Goal: Information Seeking & Learning: Learn about a topic

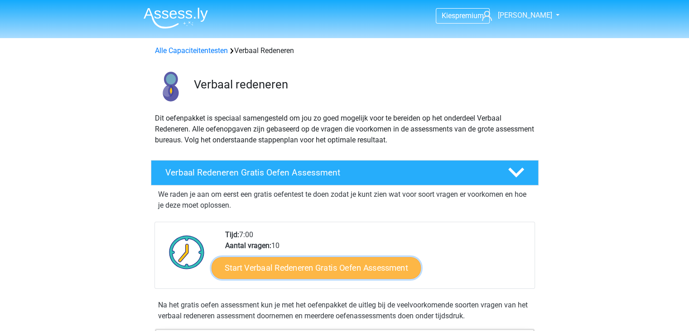
click at [285, 267] on link "Start Verbaal Redeneren Gratis Oefen Assessment" at bounding box center [316, 268] width 209 height 22
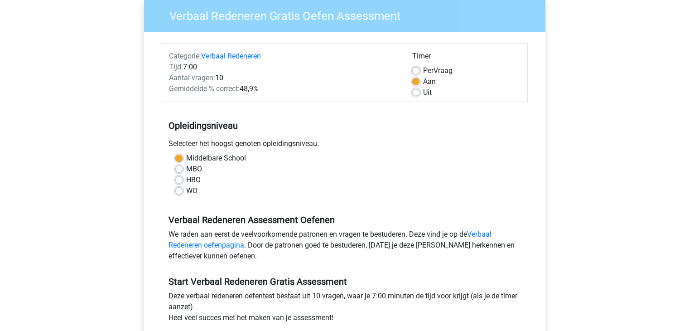
scroll to position [76, 0]
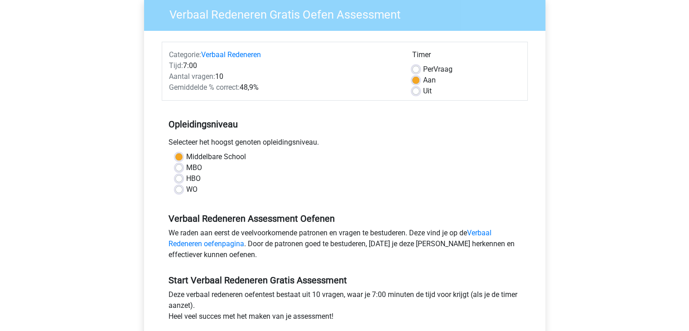
click at [186, 191] on label "WO" at bounding box center [191, 189] width 11 height 11
click at [179, 191] on input "WO" at bounding box center [178, 188] width 7 height 9
radio input "true"
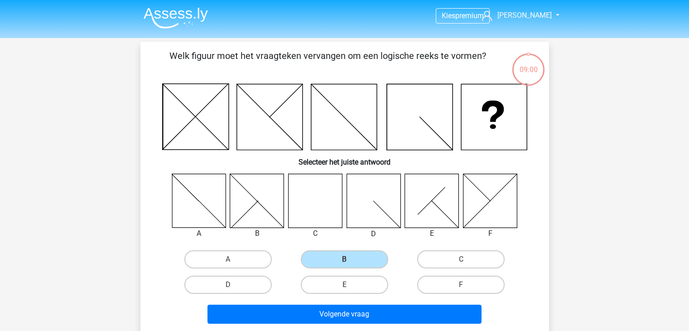
scroll to position [42, 0]
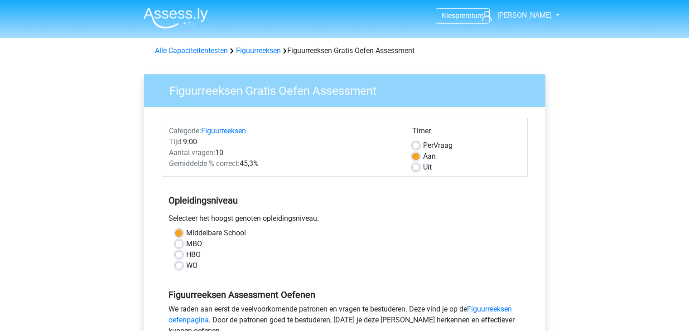
scroll to position [117, 0]
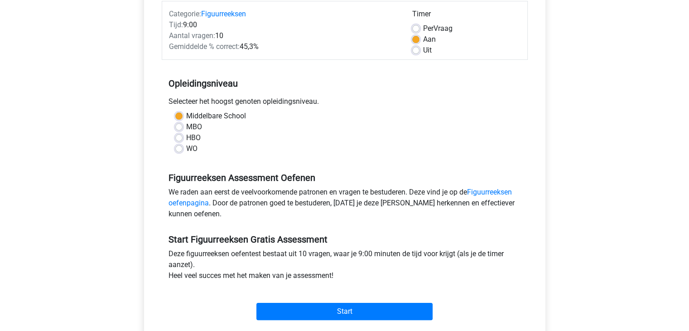
click at [186, 129] on label "MBO" at bounding box center [194, 126] width 16 height 11
click at [182, 129] on input "MBO" at bounding box center [178, 125] width 7 height 9
radio input "true"
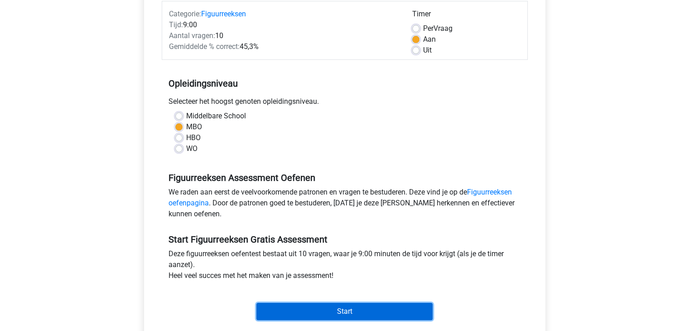
click at [328, 313] on input "Start" at bounding box center [344, 311] width 176 height 17
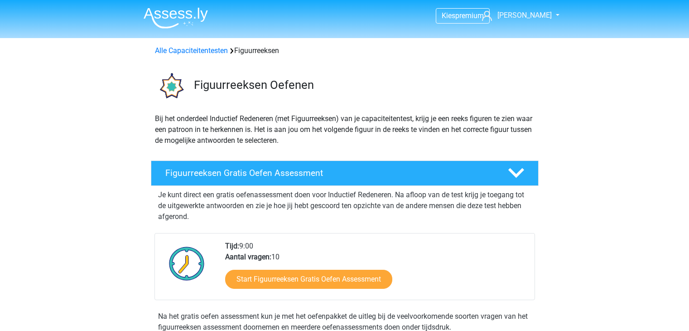
scroll to position [216, 0]
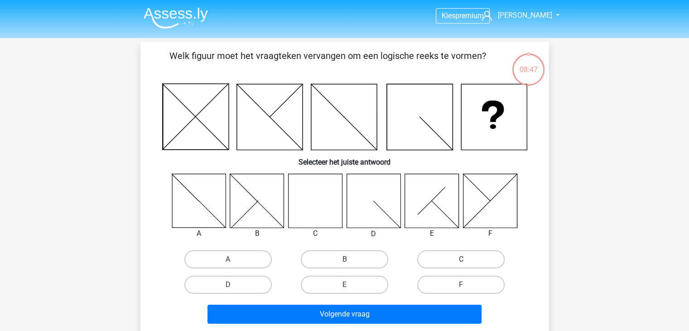
click at [446, 252] on label "C" at bounding box center [460, 259] width 87 height 18
click at [461, 259] on input "C" at bounding box center [464, 262] width 6 height 6
radio input "true"
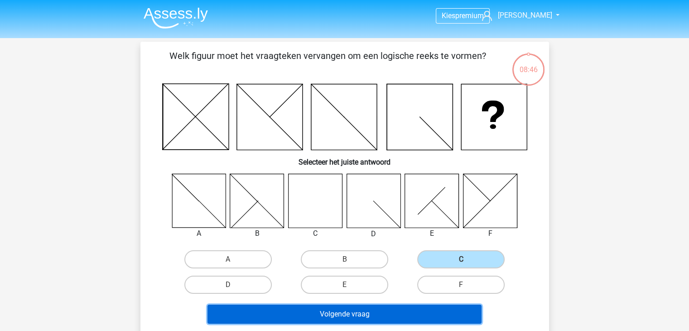
click at [394, 318] on button "Volgende vraag" at bounding box center [344, 313] width 274 height 19
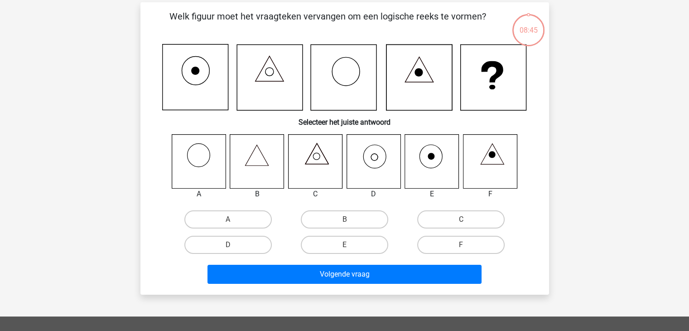
scroll to position [42, 0]
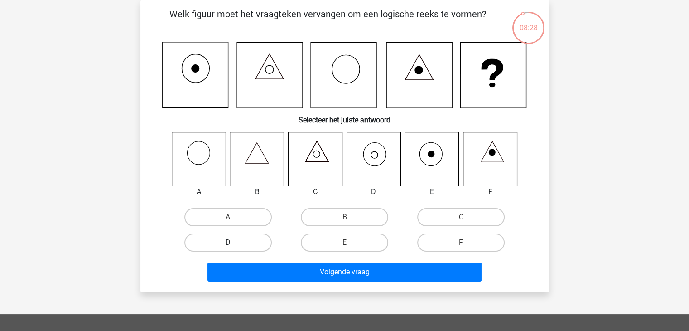
click at [244, 238] on label "D" at bounding box center [227, 242] width 87 height 18
click at [234, 242] on input "D" at bounding box center [231, 245] width 6 height 6
radio input "true"
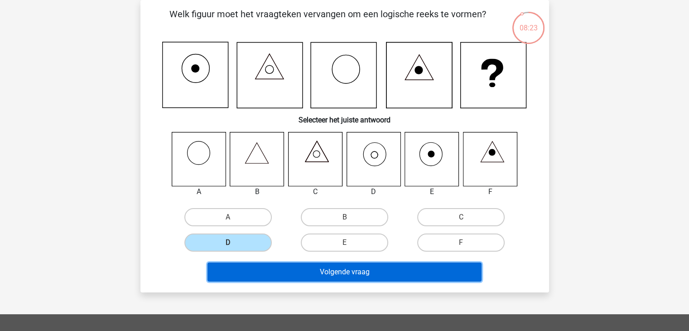
click at [373, 263] on button "Volgende vraag" at bounding box center [344, 271] width 274 height 19
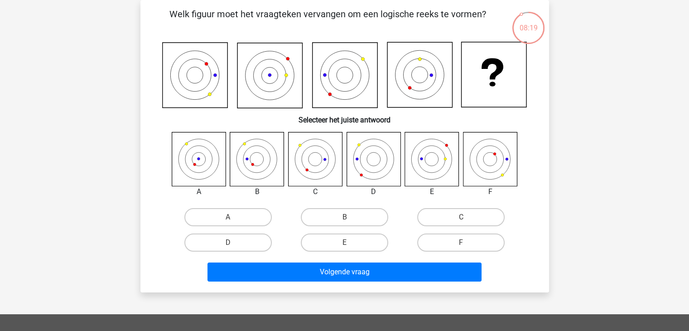
scroll to position [0, 0]
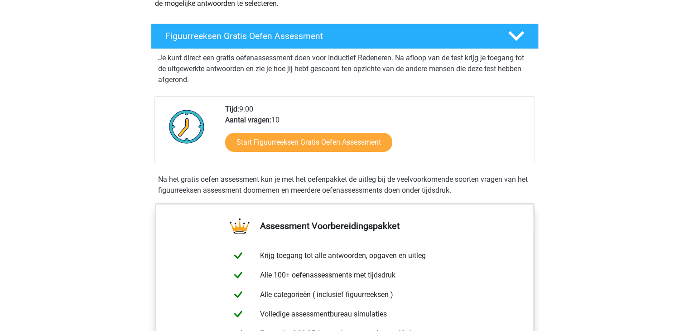
scroll to position [152, 0]
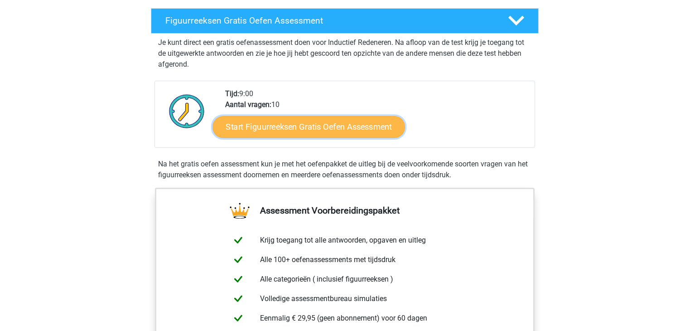
click at [365, 129] on link "Start Figuurreeksen Gratis Oefen Assessment" at bounding box center [308, 127] width 192 height 22
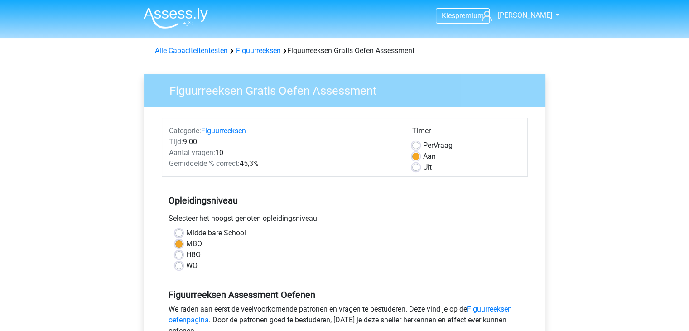
click at [174, 250] on div "Middelbare School MBO HBO WO" at bounding box center [345, 248] width 352 height 43
click at [186, 254] on label "HBO" at bounding box center [193, 254] width 14 height 11
click at [180, 254] on input "HBO" at bounding box center [178, 253] width 7 height 9
radio input "true"
click at [183, 241] on div "MBO" at bounding box center [344, 243] width 339 height 11
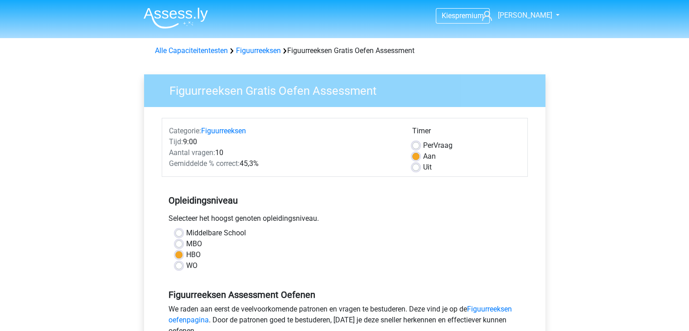
click at [186, 245] on label "MBO" at bounding box center [194, 243] width 16 height 11
click at [178, 245] on input "MBO" at bounding box center [178, 242] width 7 height 9
radio input "true"
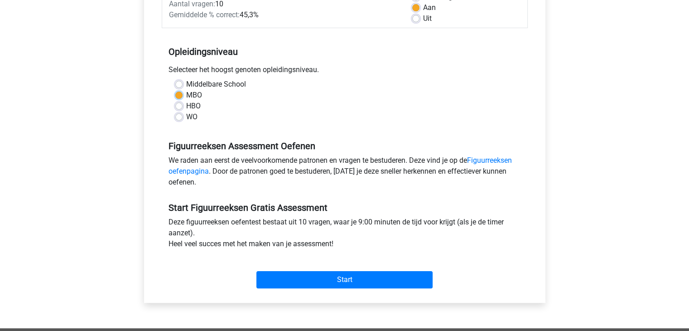
scroll to position [109, 0]
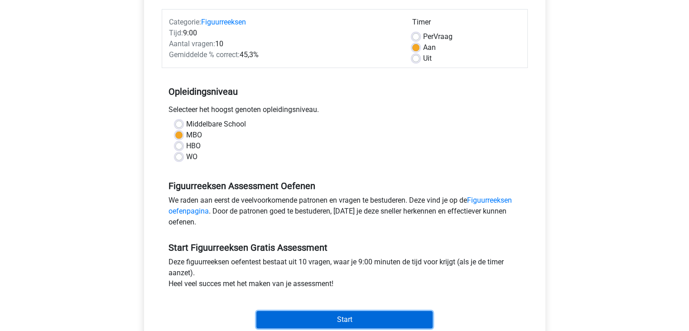
click at [335, 318] on input "Start" at bounding box center [344, 319] width 176 height 17
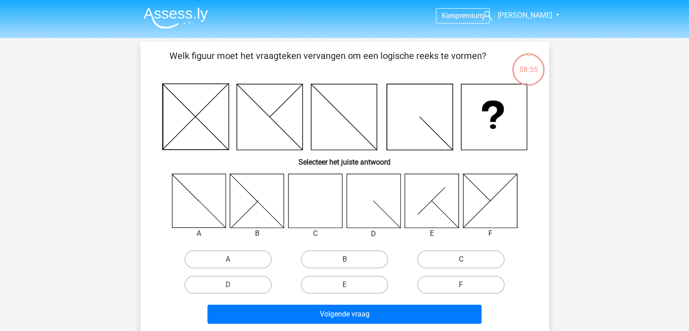
click at [438, 252] on label "C" at bounding box center [460, 259] width 87 height 18
click at [461, 259] on input "C" at bounding box center [464, 262] width 6 height 6
radio input "true"
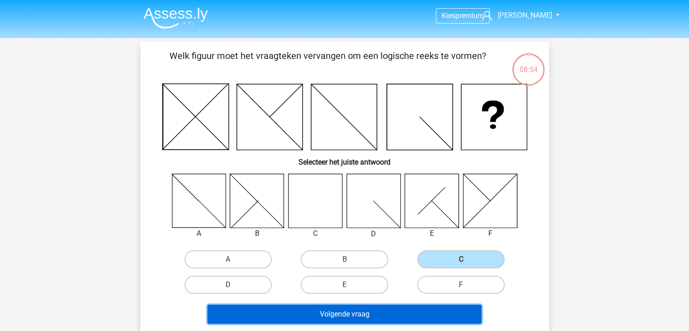
click at [381, 308] on button "Volgende vraag" at bounding box center [344, 313] width 274 height 19
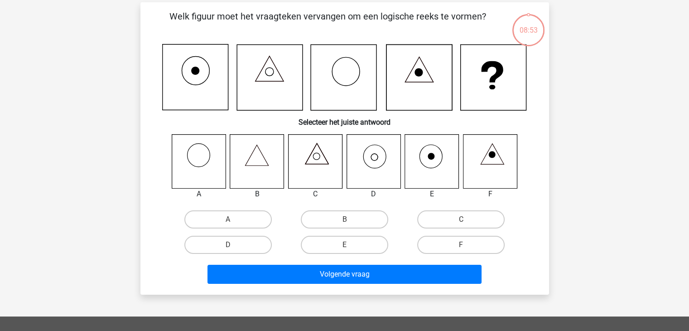
scroll to position [42, 0]
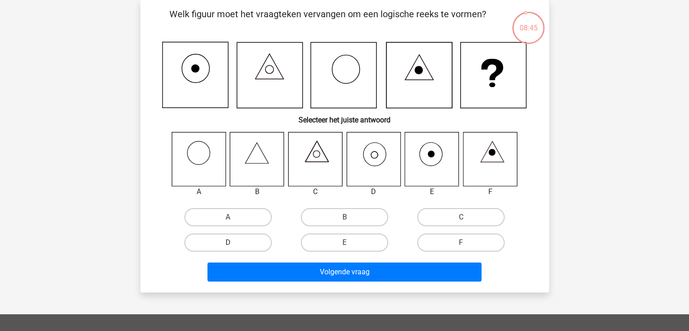
click at [236, 238] on label "D" at bounding box center [227, 242] width 87 height 18
click at [234, 242] on input "D" at bounding box center [231, 245] width 6 height 6
radio input "true"
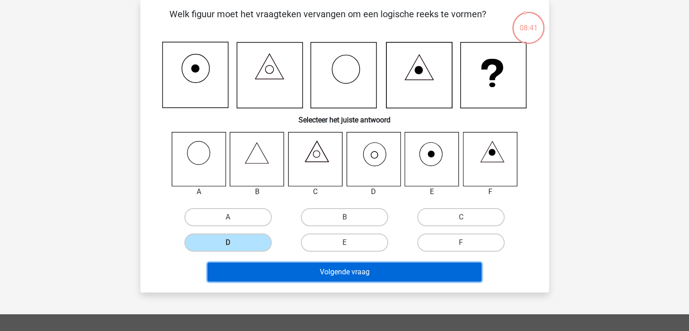
click at [333, 270] on button "Volgende vraag" at bounding box center [344, 271] width 274 height 19
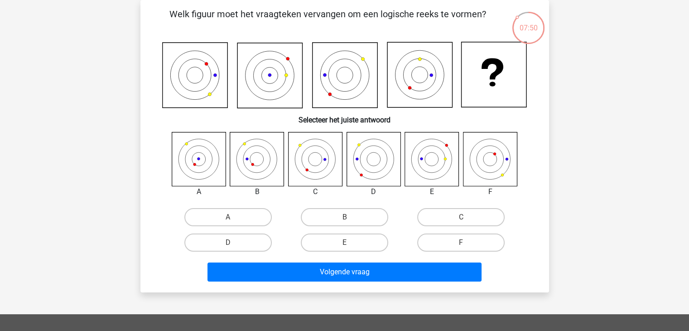
click at [347, 217] on input "B" at bounding box center [347, 220] width 6 height 6
radio input "true"
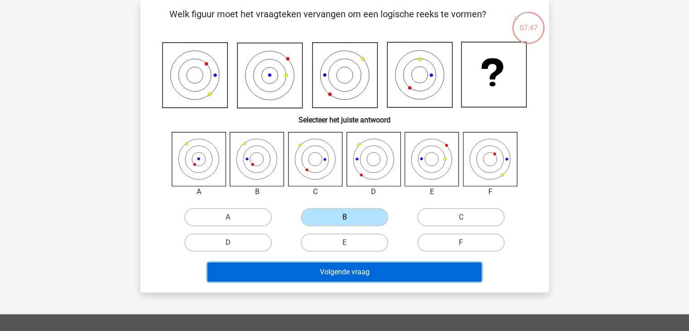
click at [348, 265] on button "Volgende vraag" at bounding box center [344, 271] width 274 height 19
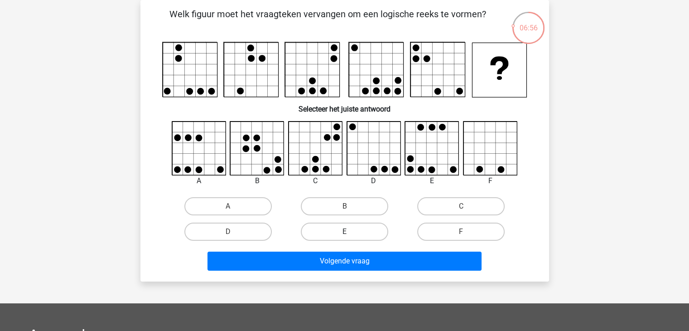
click at [337, 228] on label "E" at bounding box center [344, 231] width 87 height 18
click at [344, 231] on input "E" at bounding box center [347, 234] width 6 height 6
radio input "true"
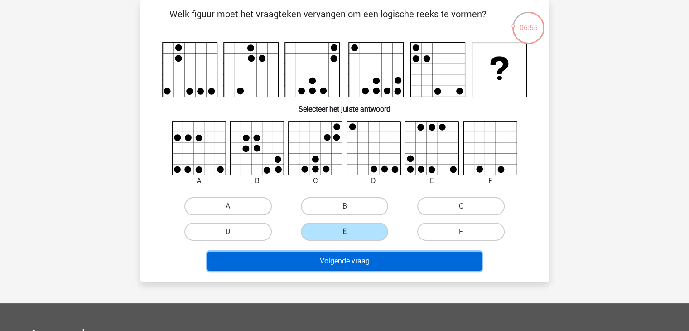
click at [341, 267] on button "Volgende vraag" at bounding box center [344, 260] width 274 height 19
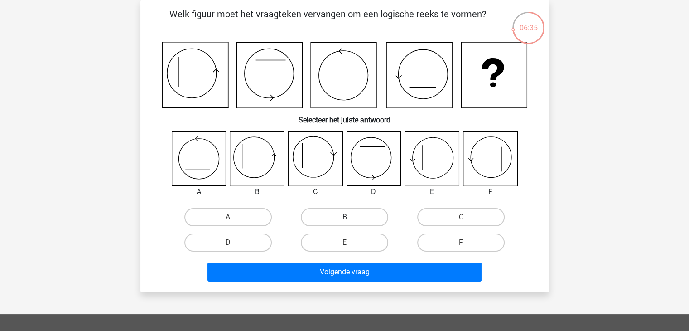
click at [333, 220] on label "B" at bounding box center [344, 217] width 87 height 18
click at [344, 220] on input "B" at bounding box center [347, 220] width 6 height 6
radio input "true"
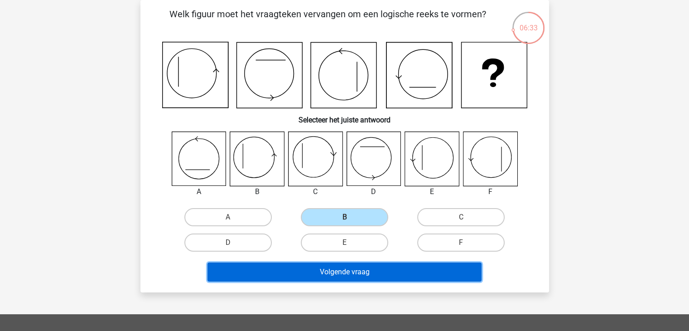
click at [331, 272] on button "Volgende vraag" at bounding box center [344, 271] width 274 height 19
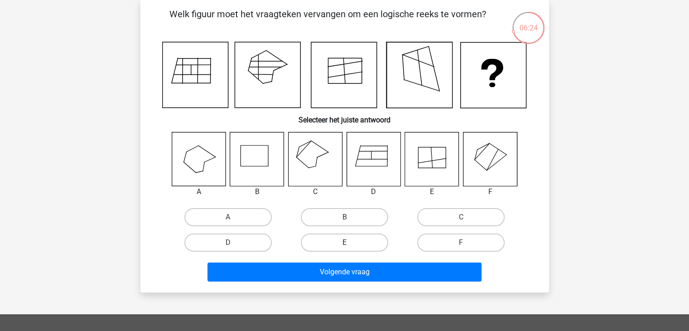
click at [325, 240] on label "E" at bounding box center [344, 242] width 87 height 18
click at [344, 242] on input "E" at bounding box center [347, 245] width 6 height 6
radio input "true"
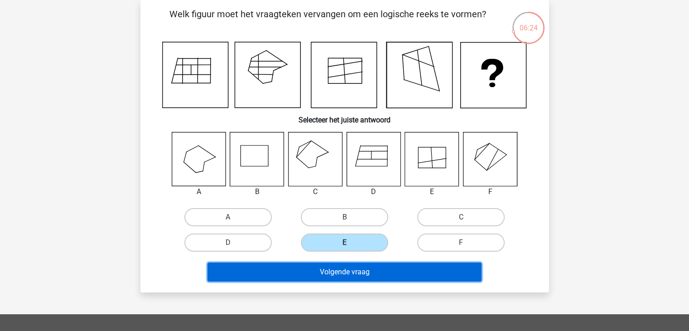
click at [337, 278] on button "Volgende vraag" at bounding box center [344, 271] width 274 height 19
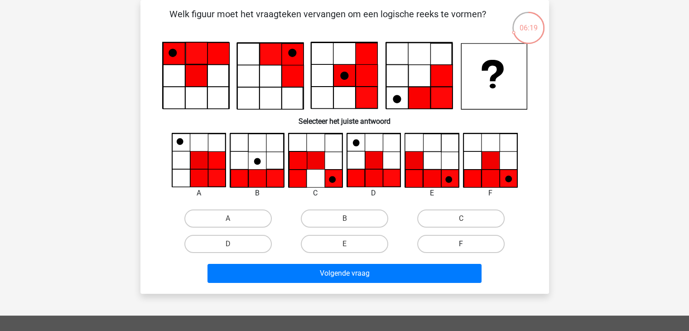
click at [467, 239] on label "F" at bounding box center [460, 244] width 87 height 18
click at [467, 244] on input "F" at bounding box center [464, 247] width 6 height 6
radio input "true"
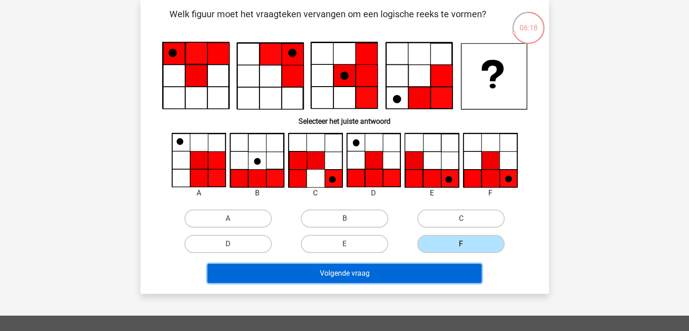
click at [443, 270] on button "Volgende vraag" at bounding box center [344, 273] width 274 height 19
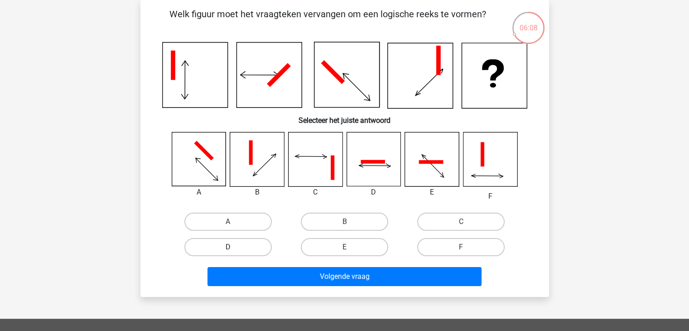
click at [245, 255] on label "D" at bounding box center [227, 247] width 87 height 18
click at [234, 253] on input "D" at bounding box center [231, 250] width 6 height 6
radio input "true"
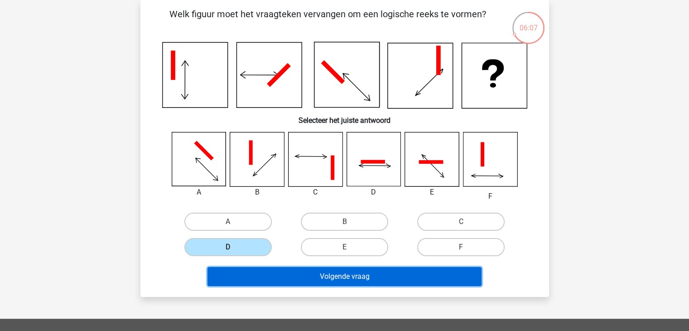
click at [297, 278] on button "Volgende vraag" at bounding box center [344, 276] width 274 height 19
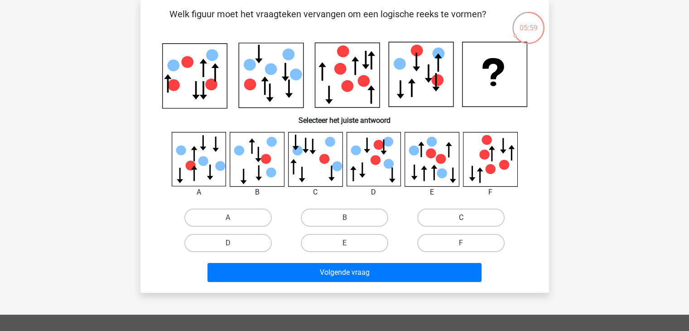
click at [465, 213] on label "C" at bounding box center [460, 217] width 87 height 18
click at [465, 217] on input "C" at bounding box center [464, 220] width 6 height 6
radio input "true"
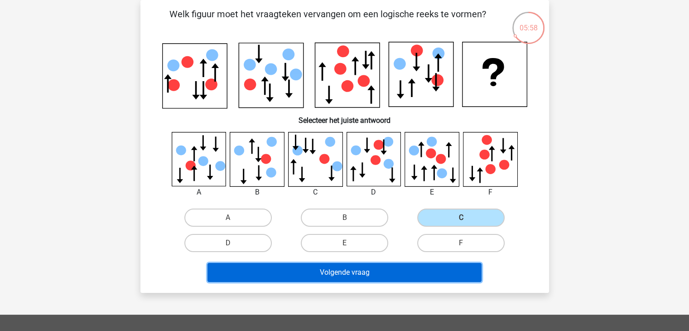
click at [448, 264] on button "Volgende vraag" at bounding box center [344, 272] width 274 height 19
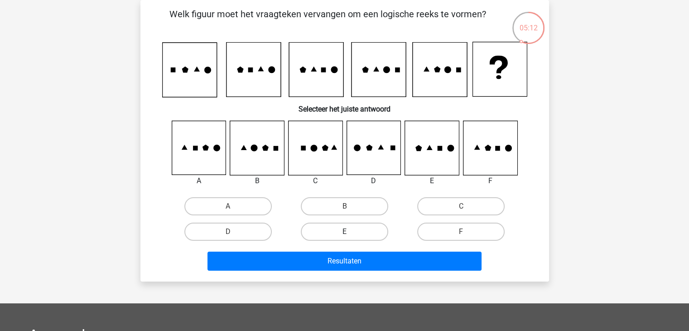
click at [353, 236] on label "E" at bounding box center [344, 231] width 87 height 18
click at [350, 236] on input "E" at bounding box center [347, 234] width 6 height 6
radio input "true"
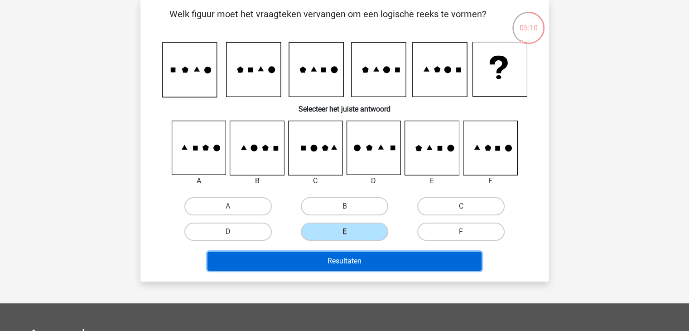
click at [354, 260] on button "Resultaten" at bounding box center [344, 260] width 274 height 19
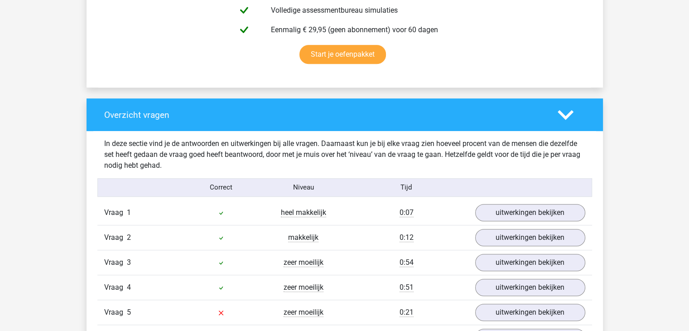
scroll to position [718, 0]
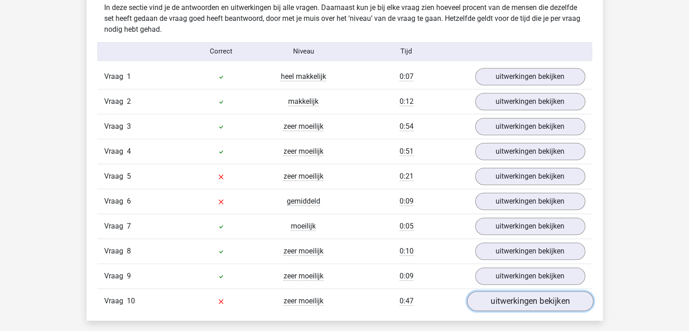
click at [555, 296] on link "uitwerkingen bekijken" at bounding box center [530, 301] width 126 height 20
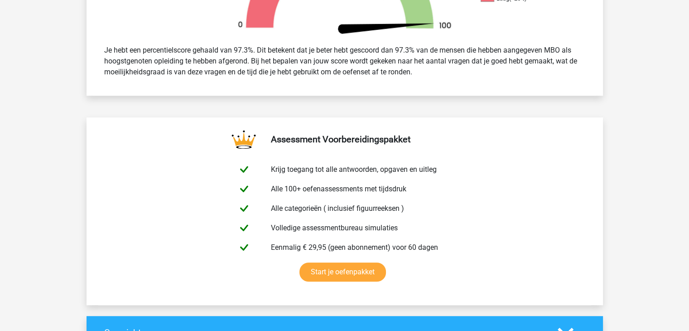
scroll to position [0, 0]
